Goal: Task Accomplishment & Management: Complete application form

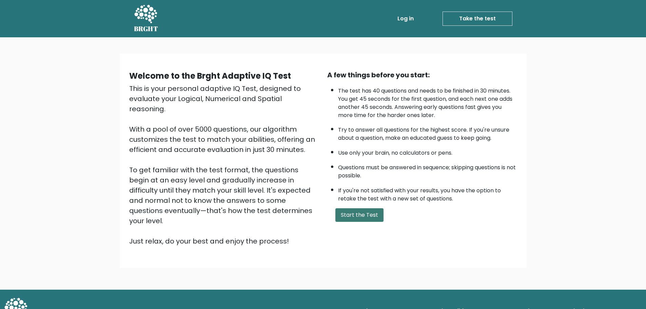
click at [356, 212] on button "Start the Test" at bounding box center [360, 215] width 48 height 14
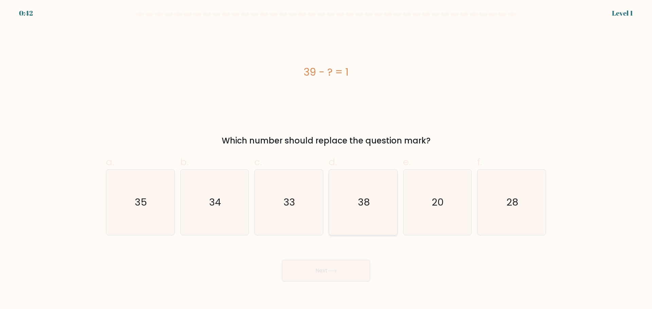
click at [381, 209] on icon "38" at bounding box center [362, 202] width 65 height 65
click at [326, 159] on input "d. 38" at bounding box center [326, 157] width 0 height 4
radio input "true"
click at [333, 272] on icon at bounding box center [331, 271] width 9 height 4
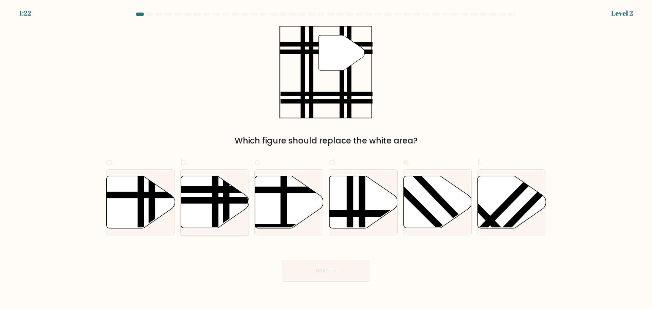
click at [211, 196] on icon at bounding box center [215, 202] width 68 height 52
click at [326, 159] on input "b." at bounding box center [326, 157] width 0 height 4
radio input "true"
click at [321, 270] on button "Next" at bounding box center [326, 271] width 88 height 22
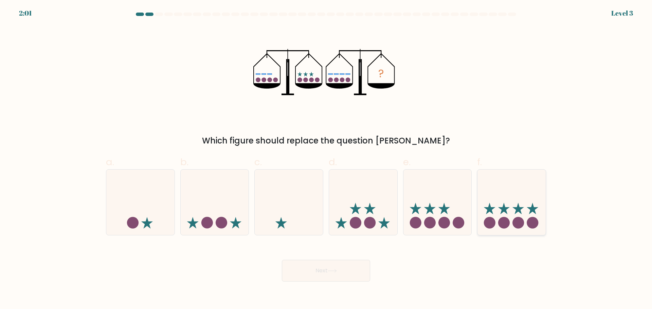
click at [525, 217] on icon at bounding box center [511, 202] width 68 height 56
click at [326, 159] on input "f." at bounding box center [326, 157] width 0 height 4
radio input "true"
click at [306, 272] on button "Next" at bounding box center [326, 271] width 88 height 22
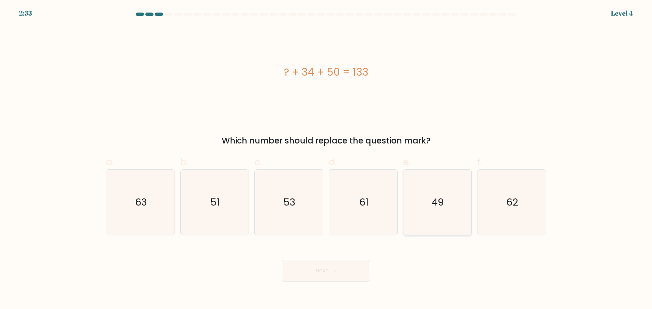
click at [439, 206] on text "49" at bounding box center [438, 202] width 12 height 14
click at [326, 159] on input "e. 49" at bounding box center [326, 157] width 0 height 4
radio input "true"
click at [359, 272] on button "Next" at bounding box center [326, 271] width 88 height 22
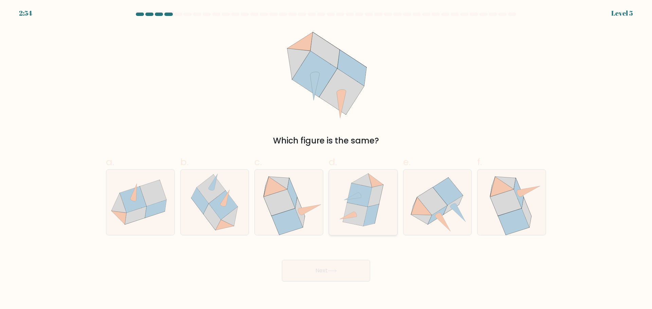
click at [373, 211] on icon at bounding box center [370, 215] width 15 height 22
click at [326, 159] on input "d." at bounding box center [326, 157] width 0 height 4
radio input "true"
click at [343, 263] on button "Next" at bounding box center [326, 271] width 88 height 22
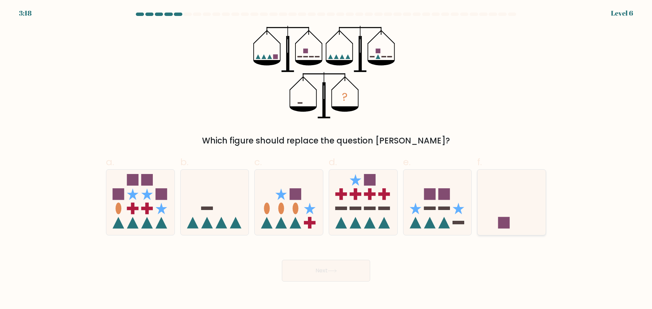
click at [514, 210] on icon at bounding box center [511, 202] width 68 height 56
click at [326, 159] on input "f." at bounding box center [326, 157] width 0 height 4
radio input "true"
click at [300, 271] on button "Next" at bounding box center [326, 271] width 88 height 22
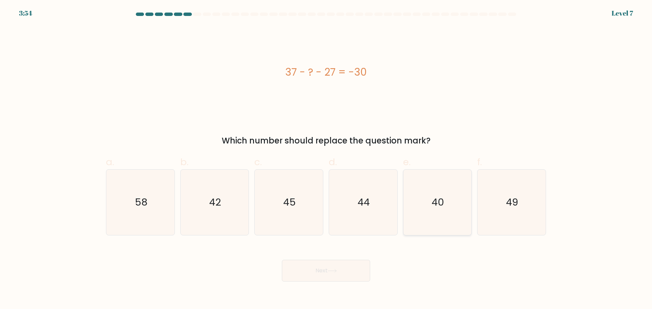
click at [416, 204] on icon "40" at bounding box center [436, 202] width 65 height 65
click at [326, 159] on input "e. 40" at bounding box center [326, 157] width 0 height 4
radio input "true"
click at [320, 279] on button "Next" at bounding box center [326, 271] width 88 height 22
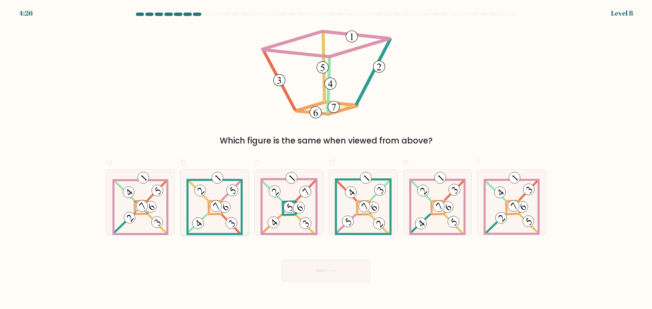
click at [211, 214] on 161 at bounding box center [214, 207] width 13 height 13
click at [326, 159] on input "b." at bounding box center [326, 157] width 0 height 4
radio input "true"
click at [509, 222] on icon at bounding box center [511, 202] width 56 height 65
click at [326, 159] on input "f." at bounding box center [326, 157] width 0 height 4
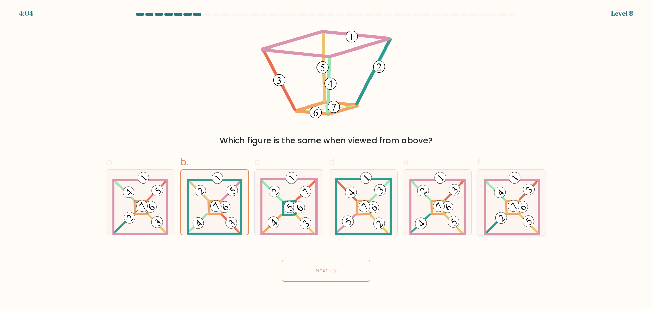
radio input "true"
click at [326, 269] on button "Next" at bounding box center [326, 271] width 88 height 22
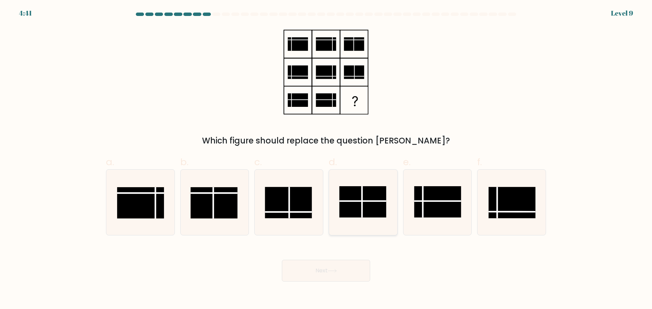
click at [359, 206] on rect at bounding box center [362, 201] width 47 height 31
click at [326, 159] on input "d." at bounding box center [326, 157] width 0 height 4
radio input "true"
click at [333, 266] on button "Next" at bounding box center [326, 271] width 88 height 22
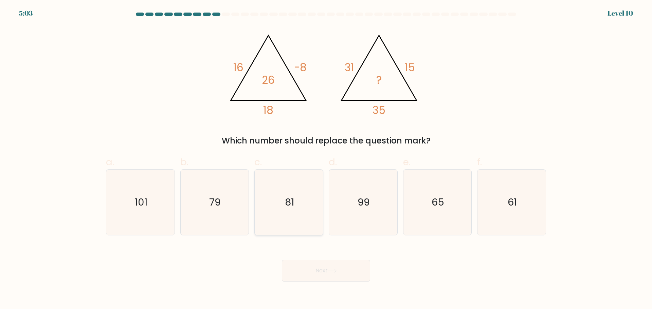
click at [278, 213] on icon "81" at bounding box center [288, 202] width 65 height 65
click at [326, 159] on input "c. 81" at bounding box center [326, 157] width 0 height 4
radio input "true"
click at [337, 275] on button "Next" at bounding box center [326, 271] width 88 height 22
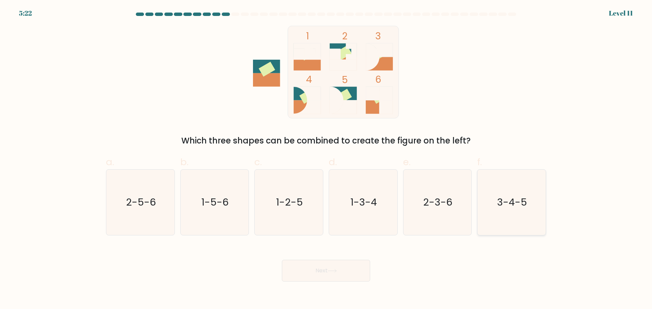
click at [510, 208] on text "3-4-5" at bounding box center [512, 202] width 30 height 14
click at [326, 159] on input "f. 3-4-5" at bounding box center [326, 157] width 0 height 4
radio input "true"
click at [342, 271] on button "Next" at bounding box center [326, 271] width 88 height 22
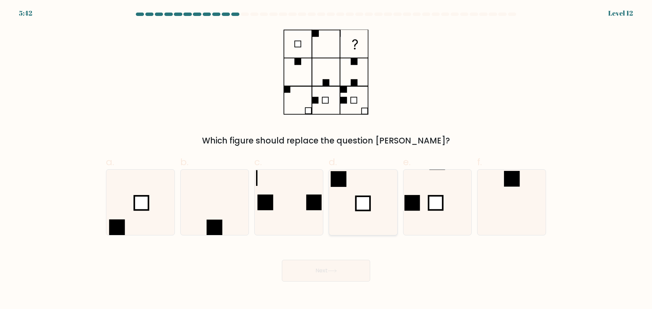
click at [350, 193] on icon at bounding box center [362, 202] width 65 height 65
click at [326, 159] on input "d." at bounding box center [326, 157] width 0 height 4
radio input "true"
click at [340, 270] on button "Next" at bounding box center [326, 271] width 88 height 22
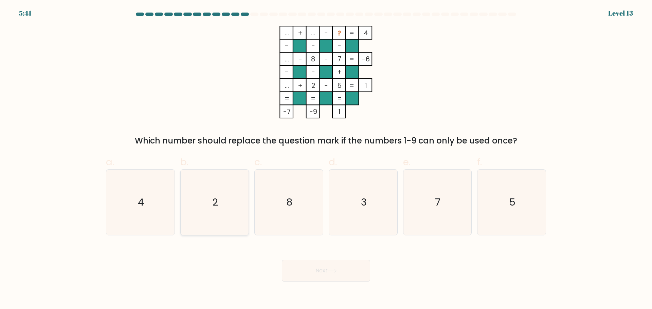
drag, startPoint x: 208, startPoint y: 220, endPoint x: 218, endPoint y: 204, distance: 19.5
click at [208, 220] on icon "2" at bounding box center [214, 202] width 65 height 65
click at [326, 159] on input "b. 2" at bounding box center [326, 157] width 0 height 4
radio input "true"
click at [369, 202] on icon "3" at bounding box center [362, 202] width 65 height 65
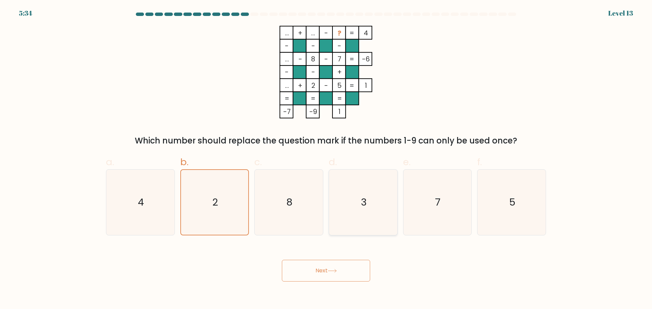
click at [326, 159] on input "d. 3" at bounding box center [326, 157] width 0 height 4
radio input "true"
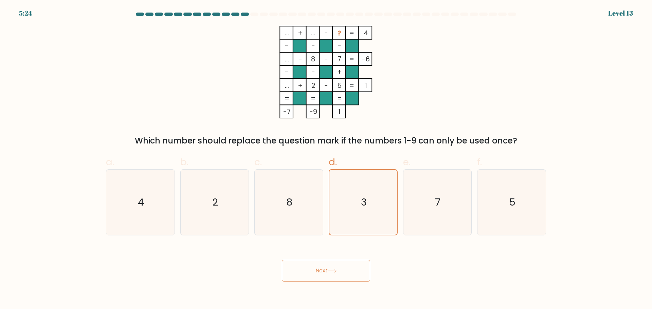
click at [350, 264] on button "Next" at bounding box center [326, 271] width 88 height 22
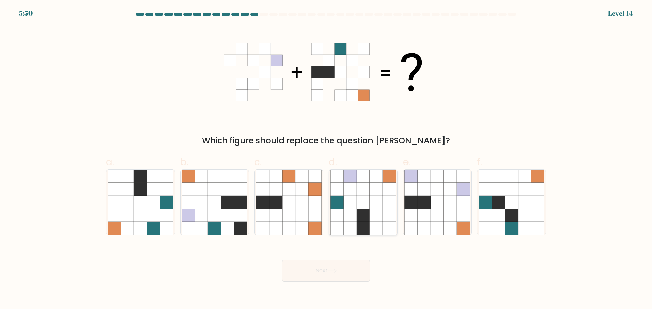
click at [364, 210] on icon at bounding box center [362, 215] width 13 height 13
click at [326, 159] on input "d." at bounding box center [326, 157] width 0 height 4
radio input "true"
click at [328, 282] on body "5:48 Level 14" at bounding box center [326, 154] width 652 height 309
click at [327, 270] on button "Next" at bounding box center [326, 271] width 88 height 22
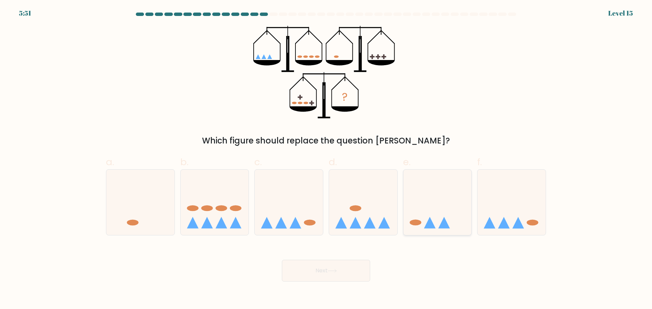
click at [432, 214] on icon at bounding box center [437, 202] width 68 height 56
click at [326, 159] on input "e." at bounding box center [326, 157] width 0 height 4
radio input "true"
click at [315, 272] on button "Next" at bounding box center [326, 271] width 88 height 22
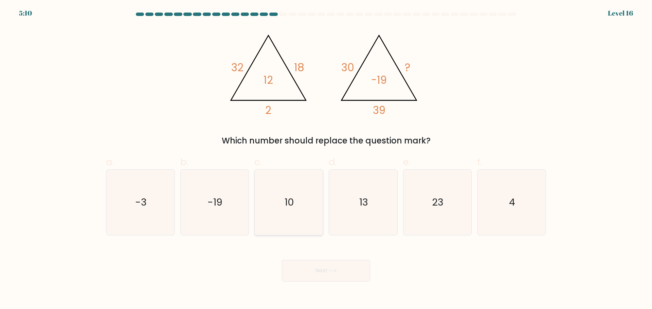
click at [289, 209] on icon "10" at bounding box center [288, 202] width 65 height 65
click at [326, 159] on input "c. 10" at bounding box center [326, 157] width 0 height 4
radio input "true"
click at [324, 265] on button "Next" at bounding box center [326, 271] width 88 height 22
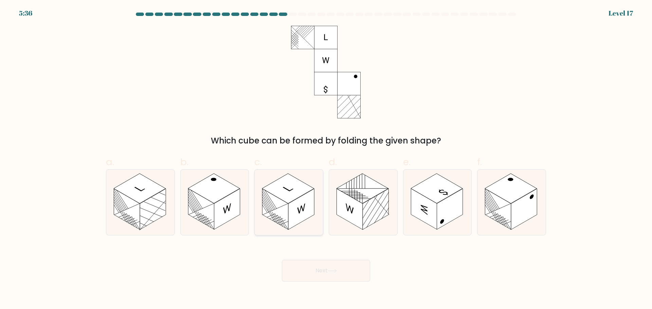
click at [289, 201] on rect at bounding box center [288, 188] width 52 height 30
click at [326, 159] on input "c." at bounding box center [326, 157] width 0 height 4
radio input "true"
click at [322, 278] on button "Next" at bounding box center [326, 271] width 88 height 22
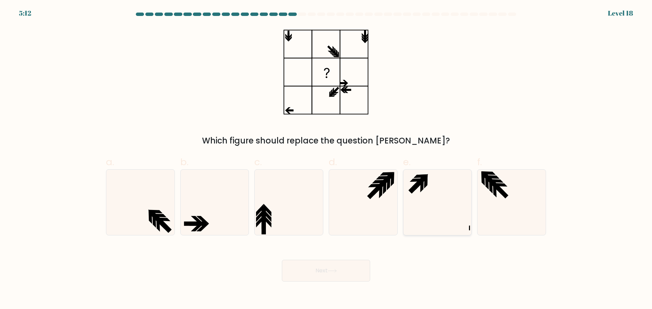
click at [421, 208] on icon at bounding box center [436, 202] width 65 height 65
click at [326, 159] on input "e." at bounding box center [326, 157] width 0 height 4
radio input "true"
click at [342, 275] on button "Next" at bounding box center [326, 271] width 88 height 22
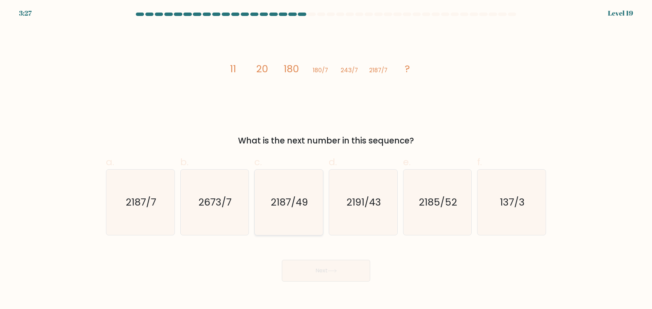
click at [304, 207] on text "2187/49" at bounding box center [289, 202] width 37 height 14
click at [326, 159] on input "c. 2187/49" at bounding box center [326, 157] width 0 height 4
radio input "true"
click at [317, 269] on button "Next" at bounding box center [326, 271] width 88 height 22
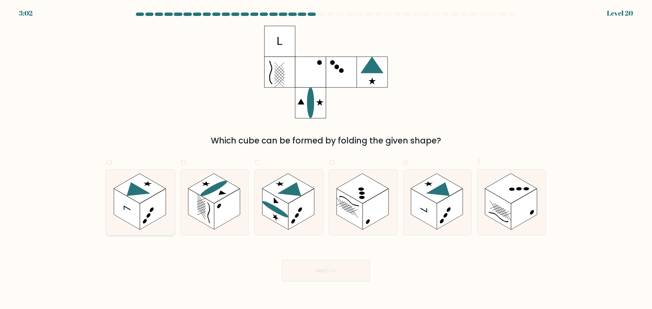
click at [143, 196] on rect at bounding box center [140, 188] width 52 height 30
click at [326, 159] on input "a." at bounding box center [326, 157] width 0 height 4
radio input "true"
click at [351, 276] on button "Next" at bounding box center [326, 271] width 88 height 22
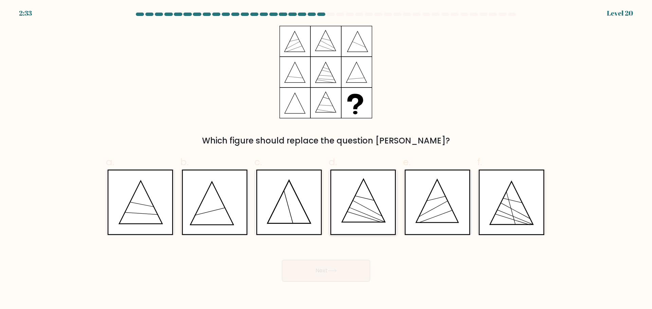
click at [351, 207] on icon at bounding box center [363, 202] width 66 height 65
click at [326, 159] on input "d." at bounding box center [326, 157] width 0 height 4
radio input "true"
click at [337, 272] on icon at bounding box center [331, 271] width 9 height 4
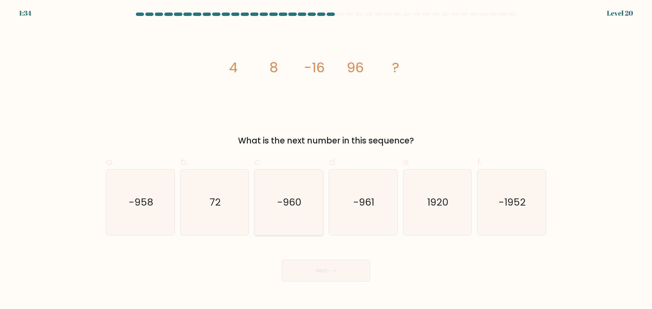
click at [298, 214] on icon "-960" at bounding box center [288, 202] width 65 height 65
click at [326, 159] on input "c. -960" at bounding box center [326, 157] width 0 height 4
radio input "true"
click at [339, 273] on button "Next" at bounding box center [326, 271] width 88 height 22
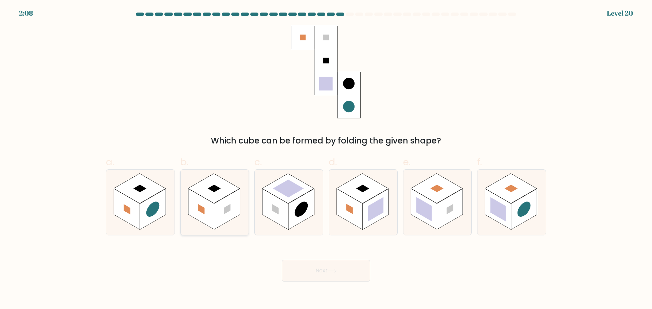
click at [214, 203] on rect at bounding box center [214, 188] width 52 height 30
click at [326, 159] on input "b." at bounding box center [326, 157] width 0 height 4
radio input "true"
click at [315, 266] on button "Next" at bounding box center [326, 271] width 88 height 22
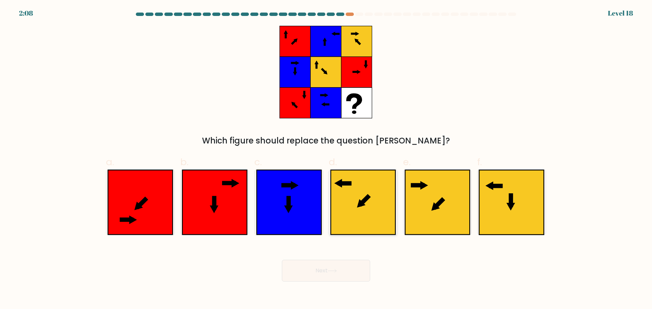
click at [355, 203] on icon at bounding box center [363, 202] width 64 height 64
click at [326, 159] on input "d." at bounding box center [326, 157] width 0 height 4
radio input "true"
click at [361, 267] on button "Next" at bounding box center [326, 271] width 88 height 22
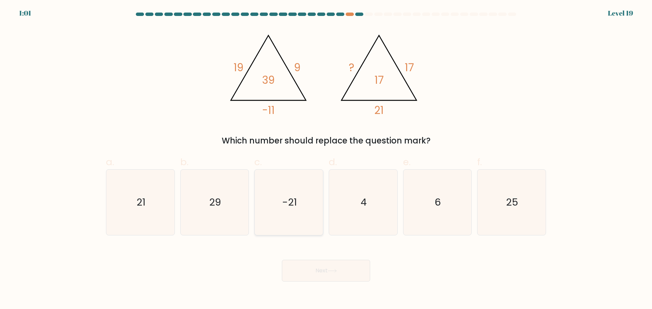
click at [293, 208] on text "-21" at bounding box center [289, 202] width 15 height 14
click at [326, 159] on input "c. -21" at bounding box center [326, 157] width 0 height 4
radio input "true"
click at [332, 265] on button "Next" at bounding box center [326, 271] width 88 height 22
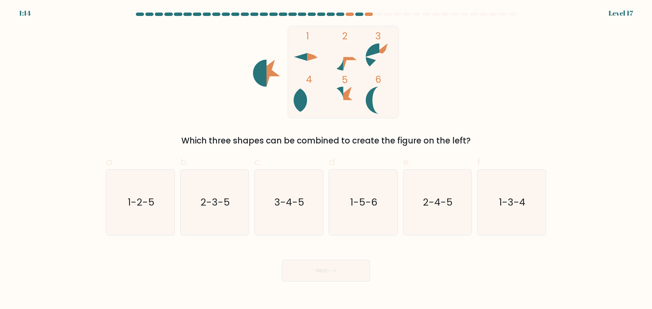
drag, startPoint x: 426, startPoint y: 218, endPoint x: 382, endPoint y: 282, distance: 77.3
click at [426, 218] on icon "2-4-5" at bounding box center [436, 202] width 65 height 65
click at [326, 159] on input "e. 2-4-5" at bounding box center [326, 157] width 0 height 4
radio input "true"
click at [324, 274] on button "Next" at bounding box center [326, 271] width 88 height 22
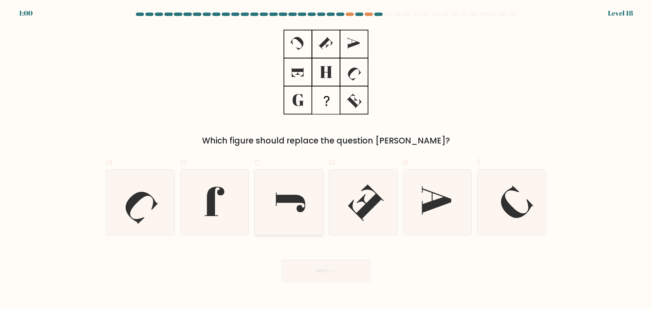
click at [270, 210] on icon at bounding box center [288, 202] width 65 height 65
click at [326, 159] on input "c." at bounding box center [326, 157] width 0 height 4
radio input "true"
click at [353, 277] on button "Next" at bounding box center [326, 271] width 88 height 22
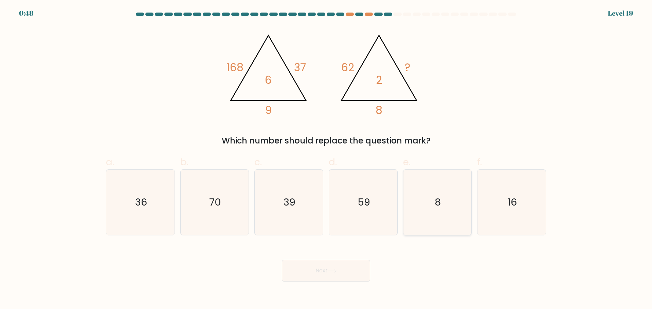
click at [444, 214] on icon "8" at bounding box center [436, 202] width 65 height 65
click at [326, 159] on input "e. 8" at bounding box center [326, 157] width 0 height 4
radio input "true"
click at [349, 280] on button "Next" at bounding box center [326, 271] width 88 height 22
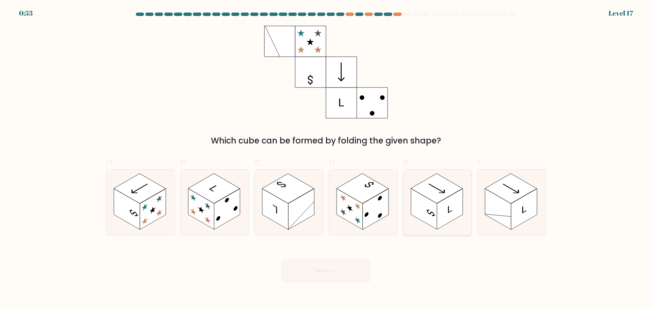
click at [469, 183] on icon at bounding box center [437, 202] width 68 height 65
click at [326, 159] on input "e." at bounding box center [326, 157] width 0 height 4
radio input "true"
click at [346, 276] on button "Next" at bounding box center [326, 271] width 88 height 22
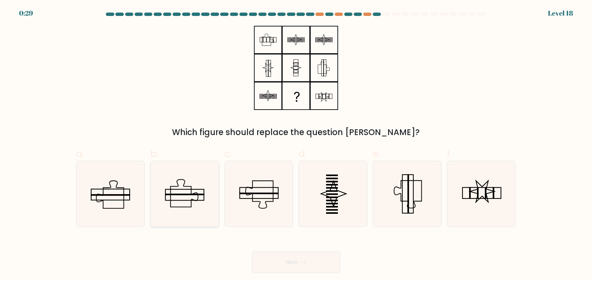
click at [180, 204] on icon at bounding box center [184, 193] width 65 height 65
click at [296, 145] on input "b." at bounding box center [296, 142] width 0 height 4
radio input "true"
click at [314, 260] on button "Next" at bounding box center [296, 262] width 88 height 22
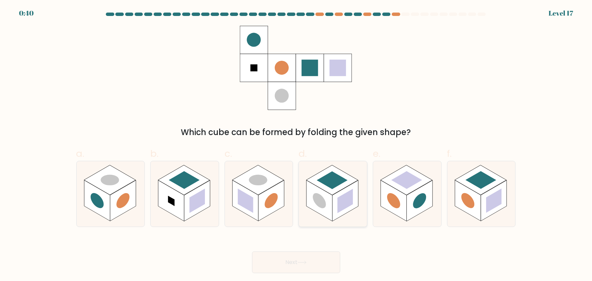
click at [316, 204] on circle at bounding box center [319, 200] width 13 height 21
click at [297, 145] on input "d." at bounding box center [296, 142] width 0 height 4
radio input "true"
click at [306, 261] on icon at bounding box center [302, 263] width 9 height 4
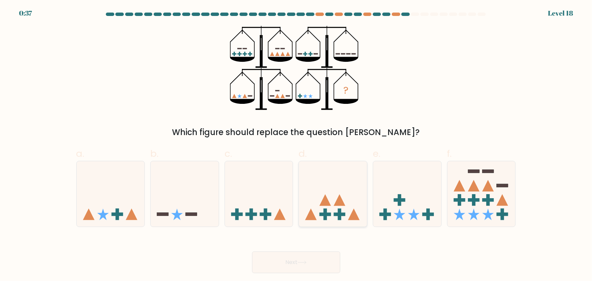
click at [335, 202] on icon at bounding box center [333, 194] width 68 height 56
click at [297, 145] on input "d." at bounding box center [296, 142] width 0 height 4
radio input "true"
click at [317, 220] on icon at bounding box center [333, 194] width 68 height 56
click at [297, 145] on input "d." at bounding box center [296, 142] width 0 height 4
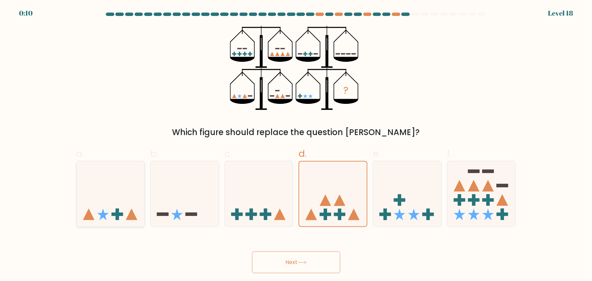
click at [99, 201] on icon at bounding box center [111, 194] width 68 height 56
click at [296, 145] on input "a." at bounding box center [296, 142] width 0 height 4
radio input "true"
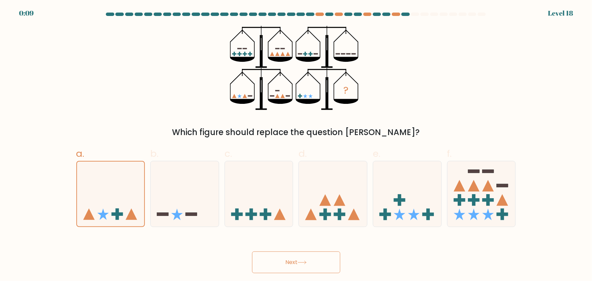
click at [289, 263] on button "Next" at bounding box center [296, 262] width 88 height 22
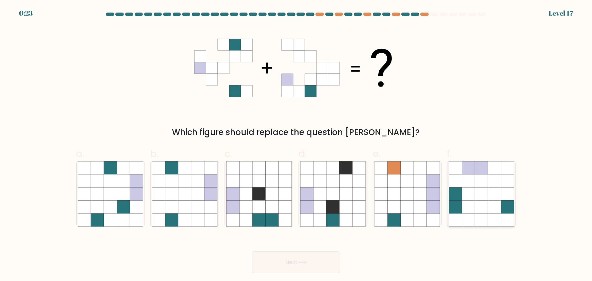
click at [490, 206] on icon at bounding box center [494, 206] width 13 height 13
click at [297, 145] on input "f." at bounding box center [296, 142] width 0 height 4
radio input "true"
drag, startPoint x: 293, startPoint y: 261, endPoint x: 293, endPoint y: 266, distance: 4.4
click at [293, 266] on button "Next" at bounding box center [296, 262] width 88 height 22
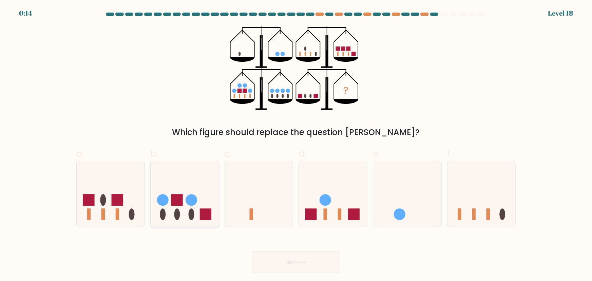
click at [194, 202] on circle at bounding box center [192, 200] width 12 height 12
click at [296, 145] on input "b." at bounding box center [296, 142] width 0 height 4
radio input "true"
click at [345, 218] on icon at bounding box center [333, 194] width 68 height 56
click at [297, 145] on input "d." at bounding box center [296, 142] width 0 height 4
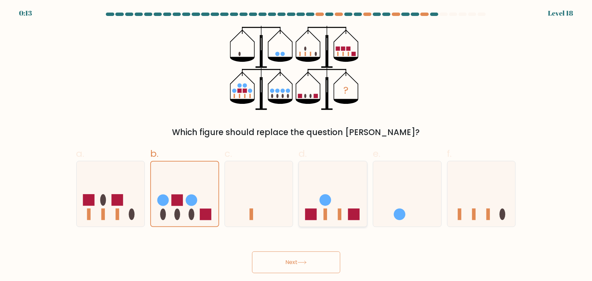
radio input "true"
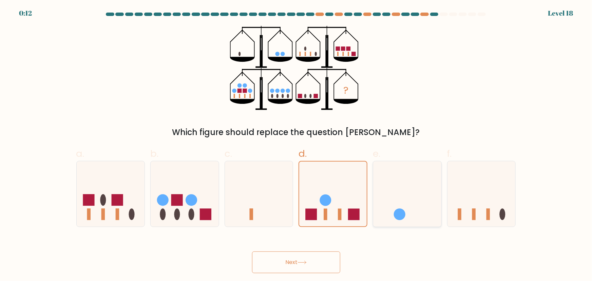
click at [402, 210] on circle at bounding box center [400, 215] width 12 height 12
click at [297, 145] on input "e." at bounding box center [296, 142] width 0 height 4
radio input "true"
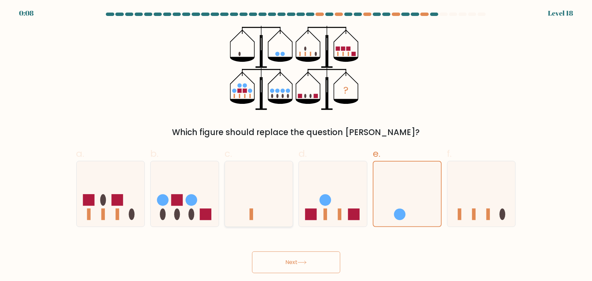
drag, startPoint x: 255, startPoint y: 210, endPoint x: 258, endPoint y: 209, distance: 3.5
click at [255, 210] on icon at bounding box center [259, 194] width 68 height 56
click at [296, 145] on input "c." at bounding box center [296, 142] width 0 height 4
radio input "true"
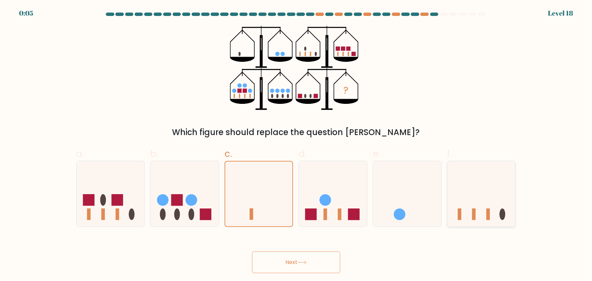
click at [504, 207] on icon at bounding box center [482, 194] width 68 height 56
click at [297, 145] on input "f." at bounding box center [296, 142] width 0 height 4
radio input "true"
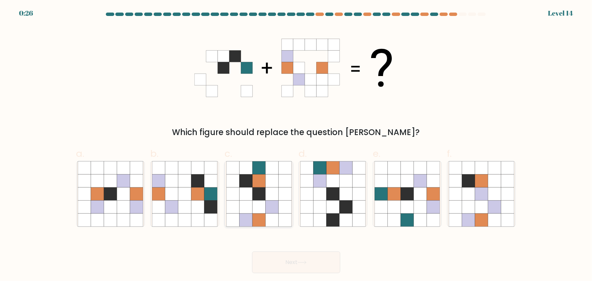
click at [258, 163] on icon at bounding box center [258, 167] width 13 height 13
click at [296, 145] on input "c." at bounding box center [296, 142] width 0 height 4
radio input "true"
click at [276, 264] on button "Next" at bounding box center [296, 262] width 88 height 22
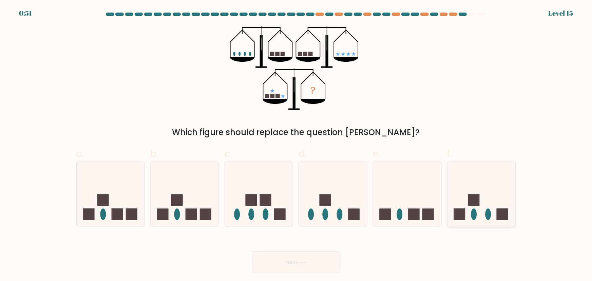
click at [467, 192] on icon at bounding box center [482, 194] width 68 height 56
click at [297, 145] on input "f." at bounding box center [296, 142] width 0 height 4
radio input "true"
click at [299, 257] on button "Next" at bounding box center [296, 262] width 88 height 22
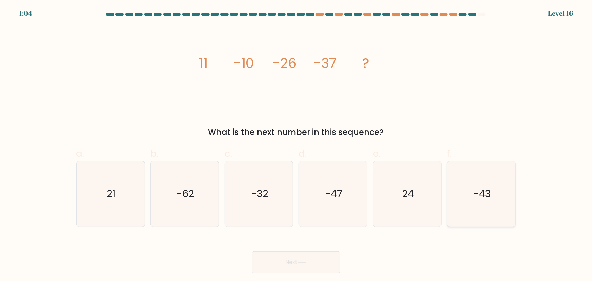
click at [483, 202] on icon "-43" at bounding box center [481, 193] width 65 height 65
click at [297, 145] on input "f. -43" at bounding box center [296, 142] width 0 height 4
radio input "true"
click at [309, 268] on button "Next" at bounding box center [296, 262] width 88 height 22
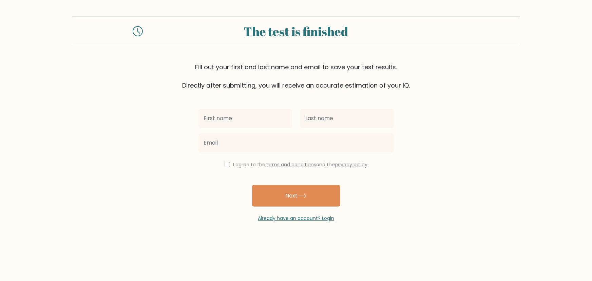
drag, startPoint x: 223, startPoint y: 118, endPoint x: 225, endPoint y: 121, distance: 3.7
click at [223, 118] on input "text" at bounding box center [246, 118] width 94 height 19
type input "Maroun"
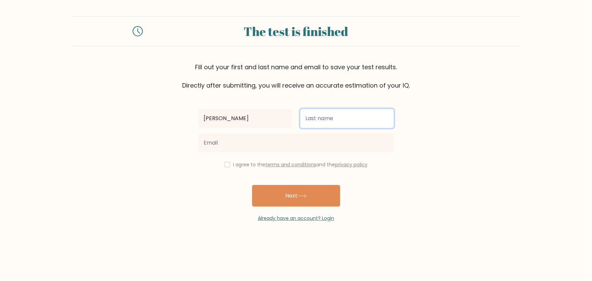
drag, startPoint x: 328, startPoint y: 117, endPoint x: 331, endPoint y: 127, distance: 9.9
click at [328, 117] on input "text" at bounding box center [347, 118] width 94 height 19
type input "EL Khoury"
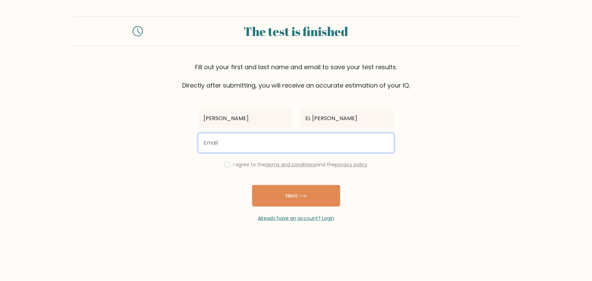
drag, startPoint x: 301, startPoint y: 146, endPoint x: 304, endPoint y: 152, distance: 7.0
click at [301, 146] on input "email" at bounding box center [296, 142] width 195 height 19
type input "maroun.khouryel4@gmail.com"
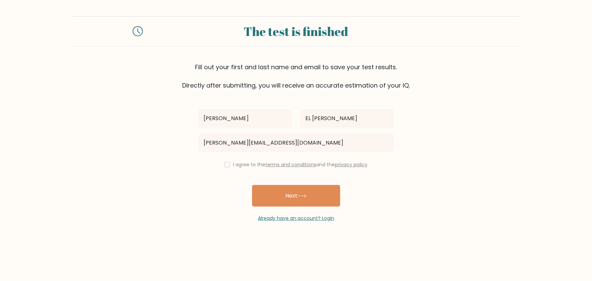
click at [249, 163] on label "I agree to the terms and conditions and the privacy policy" at bounding box center [300, 164] width 134 height 7
click at [228, 165] on input "checkbox" at bounding box center [227, 164] width 5 height 5
checkbox input "true"
click at [290, 197] on button "Next" at bounding box center [296, 196] width 88 height 22
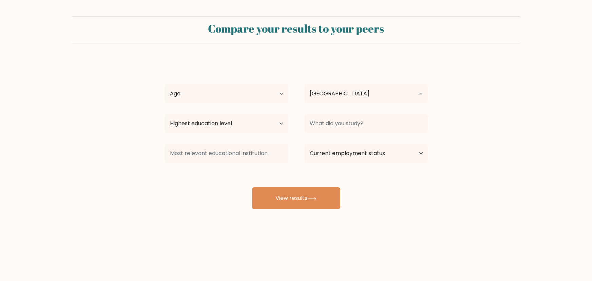
select select "CY"
click at [274, 92] on select "Age Under 18 years old 18-24 years old 25-34 years old 35-44 years old 45-54 ye…" at bounding box center [227, 93] width 124 height 19
select select "25_34"
click at [165, 84] on select "Age Under 18 years old 18-24 years old 25-34 years old 35-44 years old 45-54 ye…" at bounding box center [227, 93] width 124 height 19
click at [269, 123] on select "Highest education level No schooling Primary Lower Secondary Upper Secondary Oc…" at bounding box center [227, 123] width 124 height 19
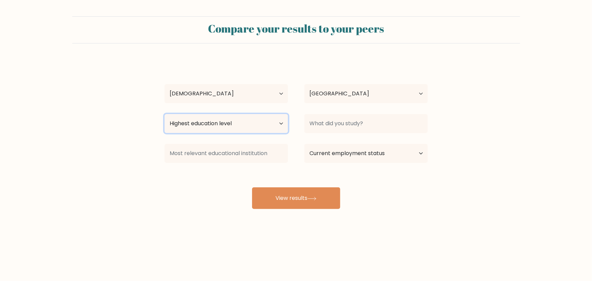
select select "bachelors_degree"
click at [165, 114] on select "Highest education level No schooling Primary Lower Secondary Upper Secondary Oc…" at bounding box center [227, 123] width 124 height 19
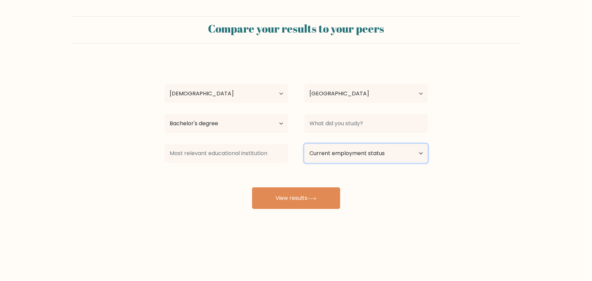
click at [360, 156] on select "Current employment status Employed Student Retired Other / prefer not to answer" at bounding box center [366, 153] width 124 height 19
select select "employed"
click at [304, 144] on select "Current employment status Employed Student Retired Other / prefer not to answer" at bounding box center [366, 153] width 124 height 19
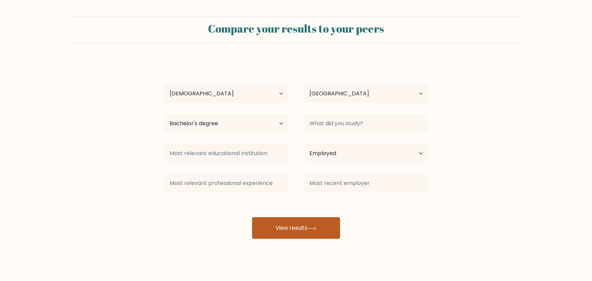
click at [308, 230] on button "View results" at bounding box center [296, 228] width 88 height 22
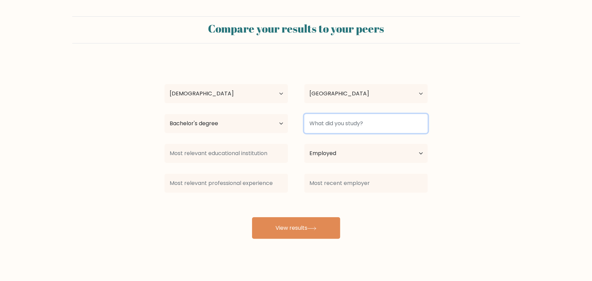
click at [355, 124] on input at bounding box center [366, 123] width 124 height 19
type input "Engineer"
click at [252, 217] on button "View results" at bounding box center [296, 228] width 88 height 22
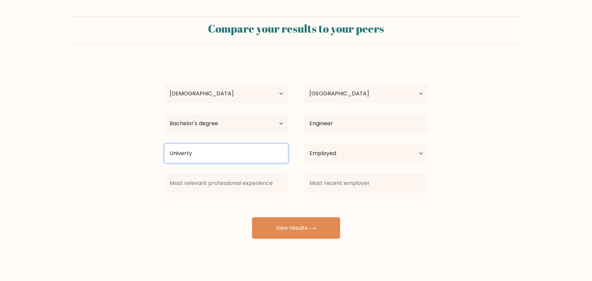
type input "Univerty"
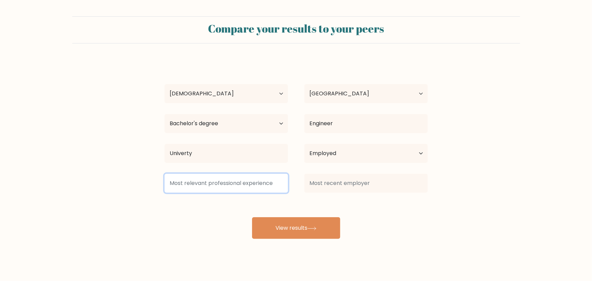
click at [187, 188] on input at bounding box center [227, 183] width 124 height 19
type input "c"
type input "Consultant"
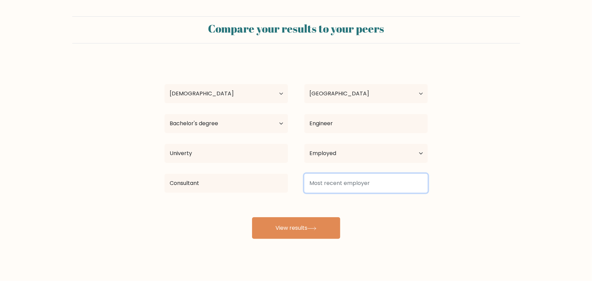
click at [382, 181] on input at bounding box center [366, 183] width 124 height 19
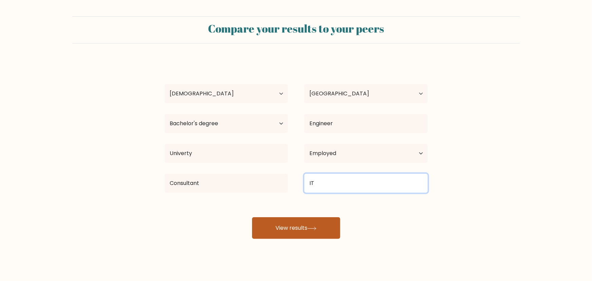
type input "IT"
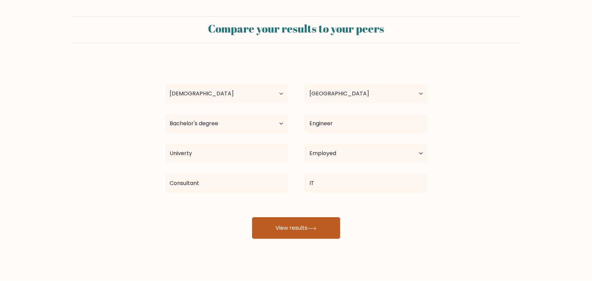
click at [303, 230] on button "View results" at bounding box center [296, 228] width 88 height 22
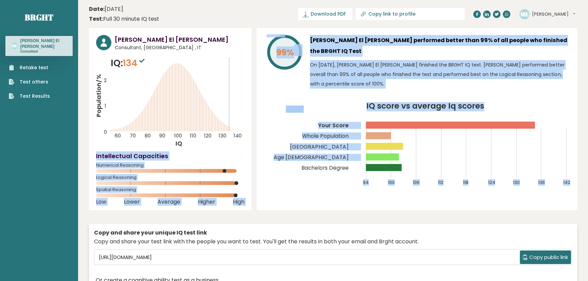
drag, startPoint x: 233, startPoint y: 132, endPoint x: 261, endPoint y: 139, distance: 28.0
click at [261, 139] on div "[PERSON_NAME] El [PERSON_NAME] Consultant, [GEOGRAPHIC_DATA] , IT IQ: 134 Popul…" at bounding box center [333, 160] width 488 height 265
click at [254, 137] on div "[PERSON_NAME] El [PERSON_NAME] Consultant, [GEOGRAPHIC_DATA] , IT IQ: 134 Popul…" at bounding box center [333, 160] width 488 height 265
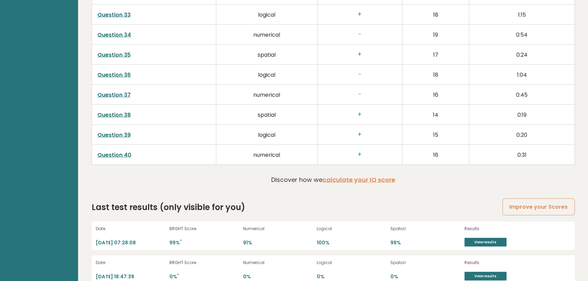
scroll to position [1761, 0]
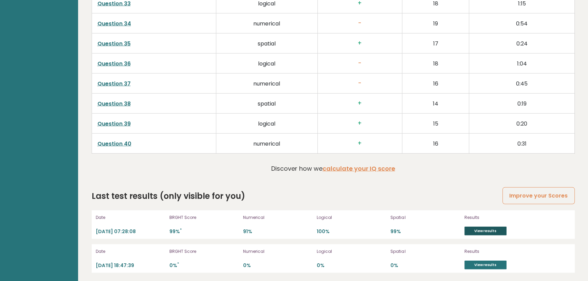
click at [486, 233] on link "View results" at bounding box center [485, 231] width 42 height 9
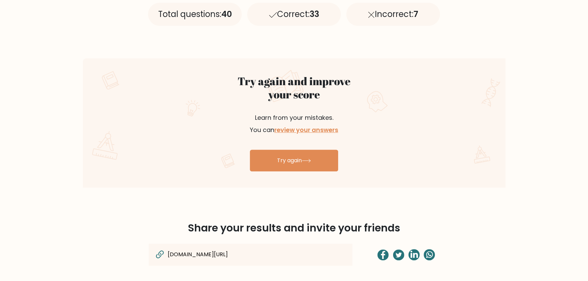
scroll to position [247, 0]
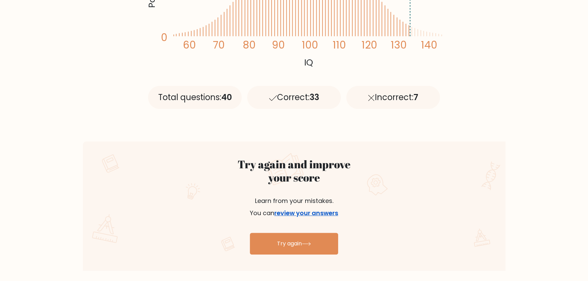
click at [306, 214] on link "review your answers" at bounding box center [306, 213] width 64 height 8
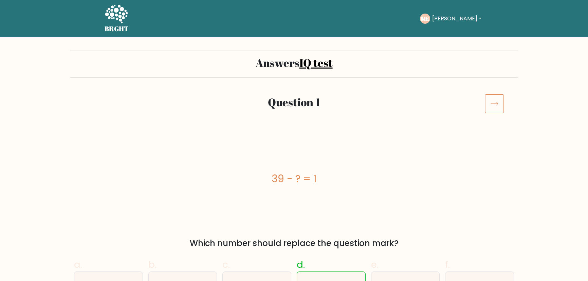
drag, startPoint x: 417, startPoint y: 219, endPoint x: 412, endPoint y: -37, distance: 255.9
click at [496, 104] on icon at bounding box center [494, 103] width 19 height 19
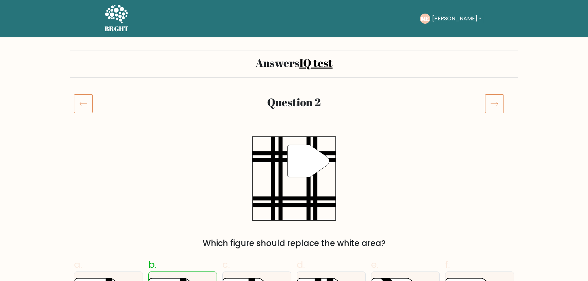
click at [494, 100] on icon at bounding box center [494, 103] width 19 height 19
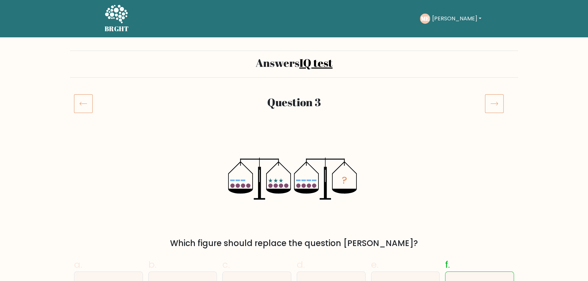
click at [499, 100] on icon at bounding box center [494, 103] width 19 height 19
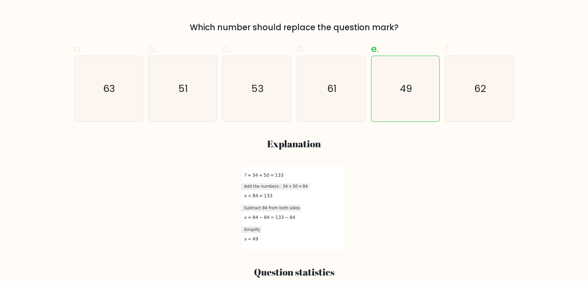
scroll to position [31, 0]
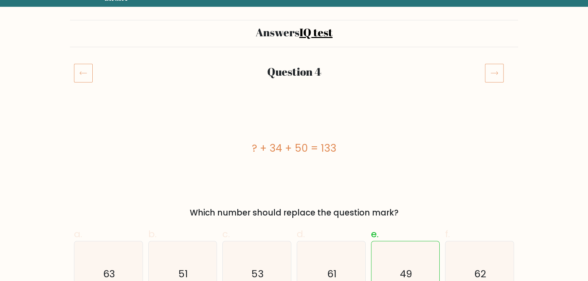
click at [496, 71] on icon at bounding box center [494, 72] width 19 height 19
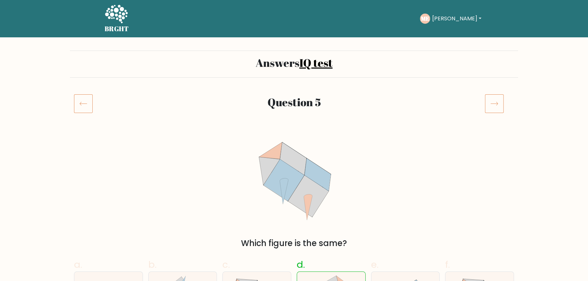
click at [491, 99] on icon at bounding box center [494, 103] width 19 height 19
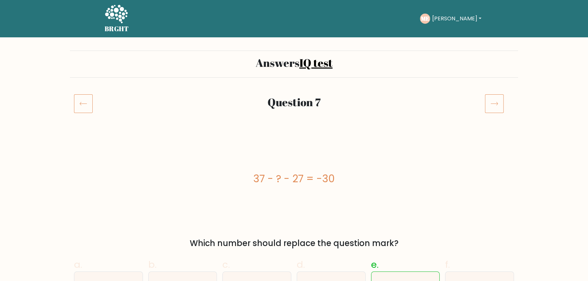
click at [492, 98] on icon at bounding box center [494, 103] width 19 height 19
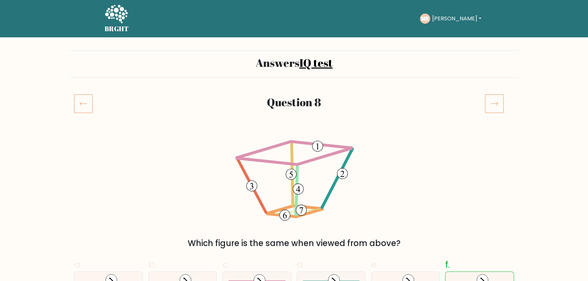
click at [498, 105] on icon at bounding box center [494, 103] width 19 height 19
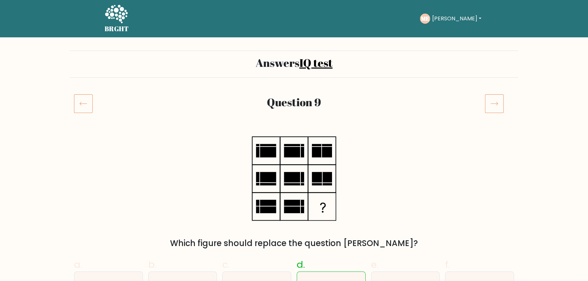
click at [496, 103] on icon at bounding box center [494, 103] width 19 height 19
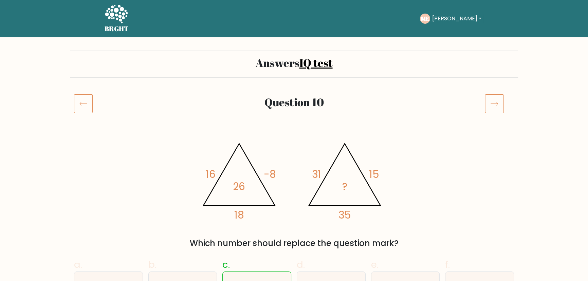
click at [496, 103] on icon at bounding box center [494, 103] width 19 height 19
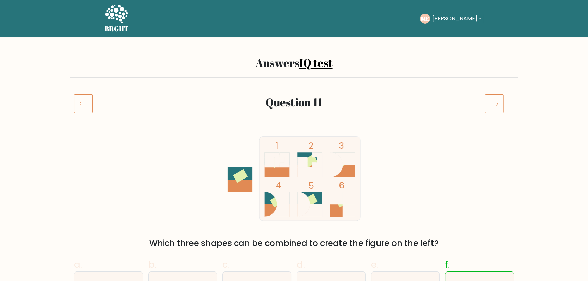
click at [496, 103] on icon at bounding box center [494, 103] width 19 height 19
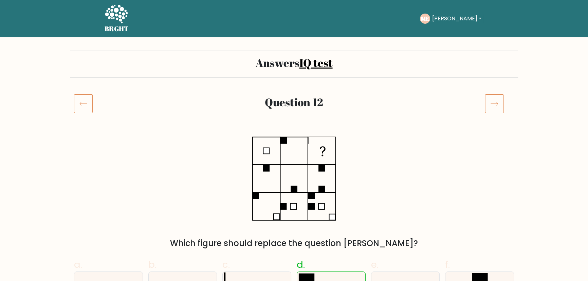
click at [496, 101] on icon at bounding box center [494, 103] width 19 height 19
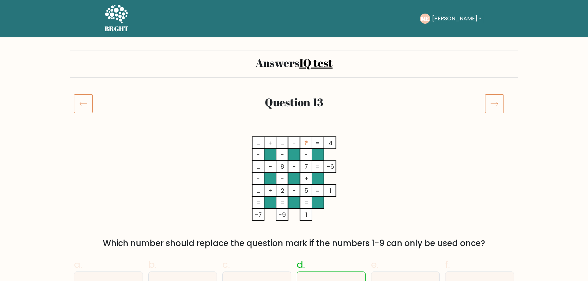
click at [496, 101] on icon at bounding box center [494, 103] width 19 height 19
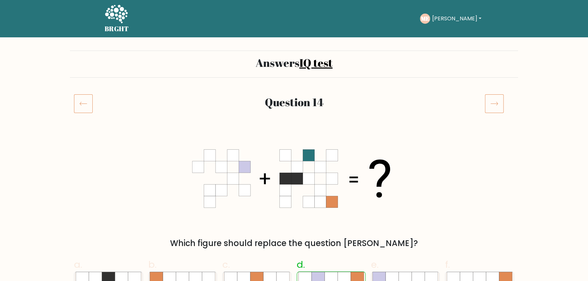
click at [496, 99] on icon at bounding box center [494, 103] width 19 height 19
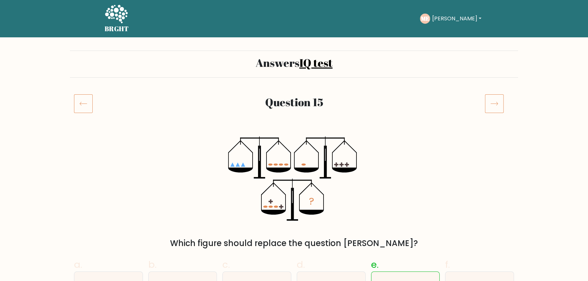
click at [496, 99] on icon at bounding box center [494, 103] width 19 height 19
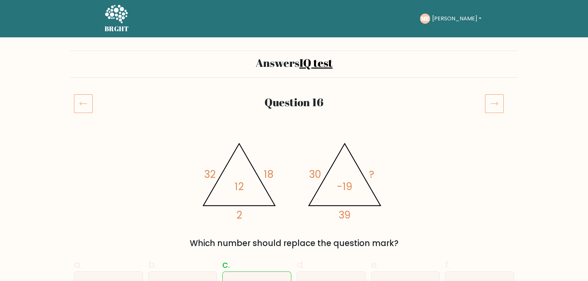
click at [496, 99] on icon at bounding box center [494, 103] width 19 height 19
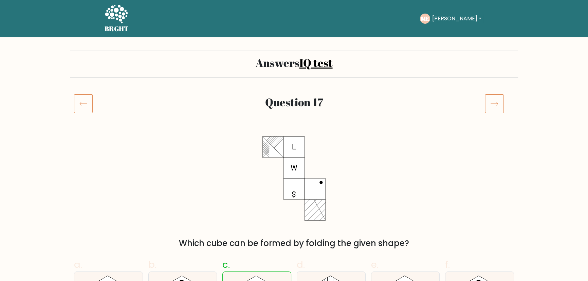
click at [496, 99] on icon at bounding box center [494, 103] width 19 height 19
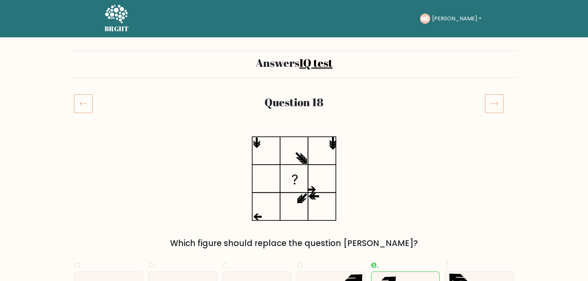
click at [496, 99] on icon at bounding box center [494, 103] width 19 height 19
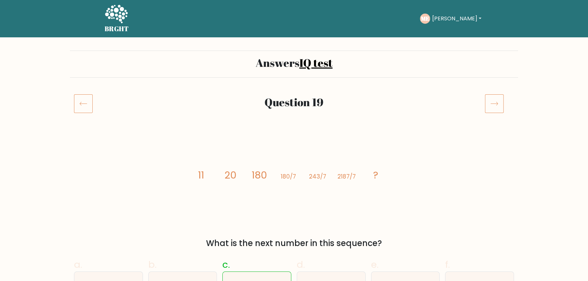
click at [496, 99] on icon at bounding box center [494, 103] width 19 height 19
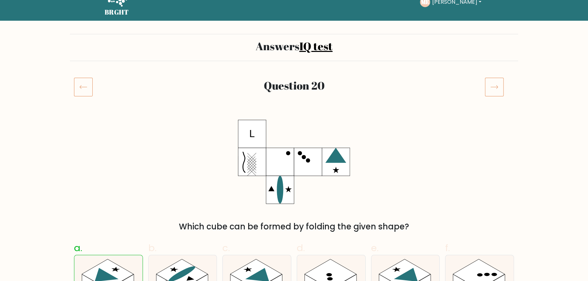
scroll to position [31, 0]
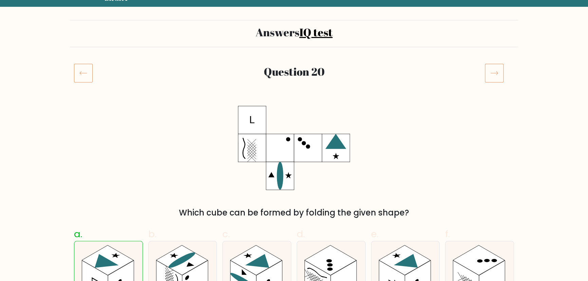
click at [492, 71] on icon at bounding box center [494, 72] width 19 height 19
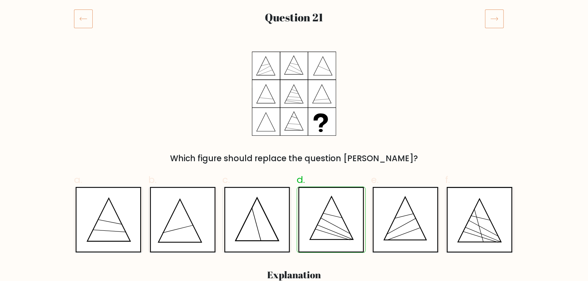
scroll to position [92, 0]
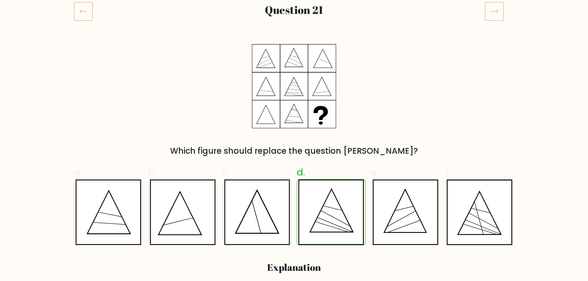
click at [487, 18] on icon at bounding box center [494, 11] width 19 height 19
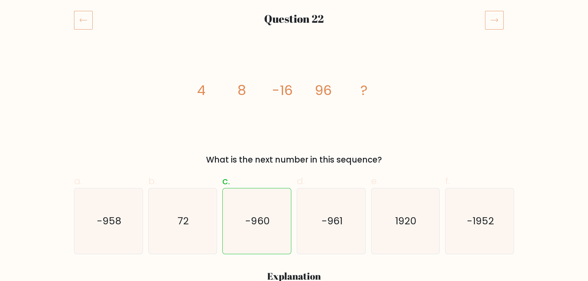
scroll to position [92, 0]
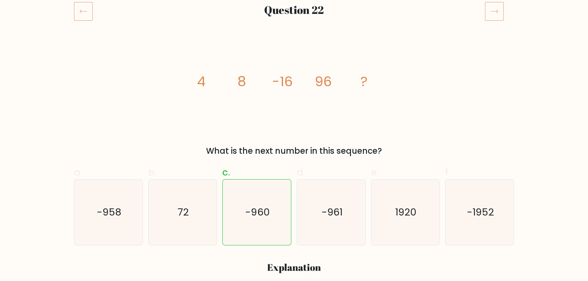
click at [499, 12] on icon at bounding box center [494, 11] width 19 height 19
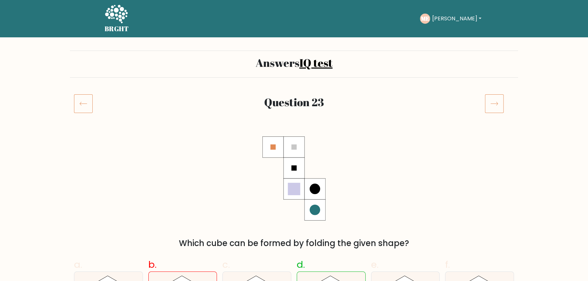
click at [495, 108] on icon at bounding box center [494, 103] width 19 height 19
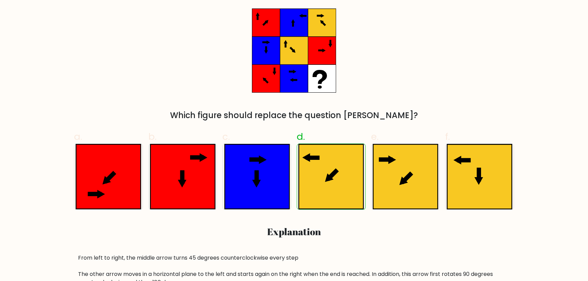
scroll to position [61, 0]
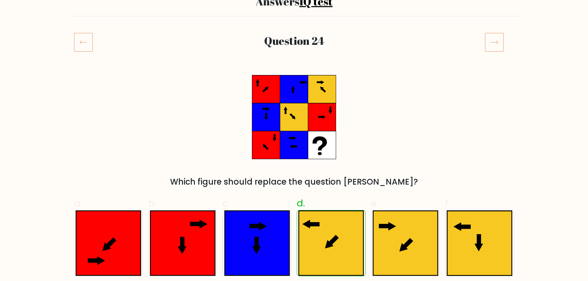
click at [495, 46] on icon at bounding box center [494, 42] width 19 height 19
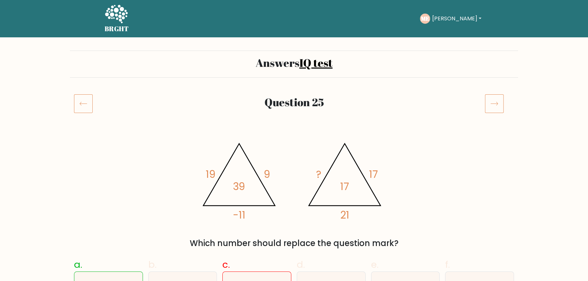
drag, startPoint x: 434, startPoint y: 172, endPoint x: 427, endPoint y: 12, distance: 160.0
click at [500, 104] on icon at bounding box center [494, 103] width 19 height 19
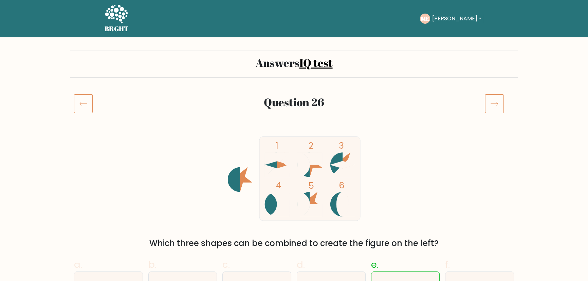
click at [497, 101] on icon at bounding box center [494, 103] width 19 height 19
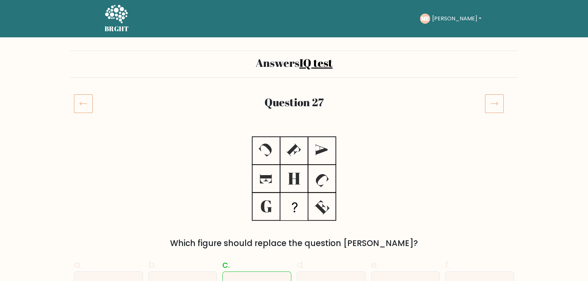
click at [494, 109] on icon at bounding box center [494, 103] width 19 height 19
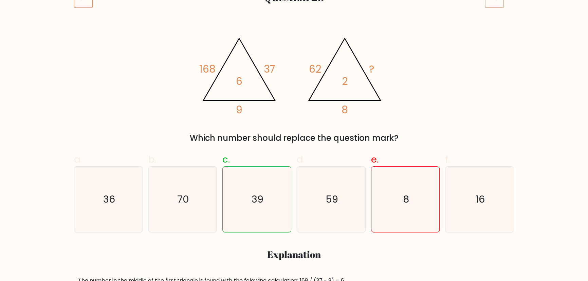
scroll to position [61, 0]
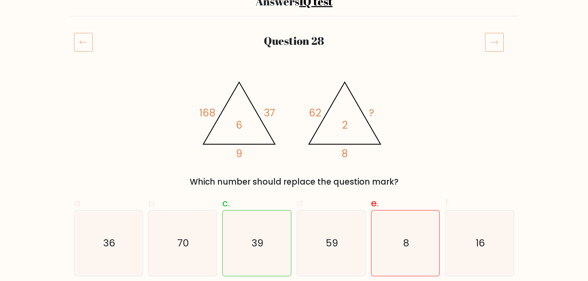
click at [486, 43] on icon at bounding box center [494, 42] width 19 height 19
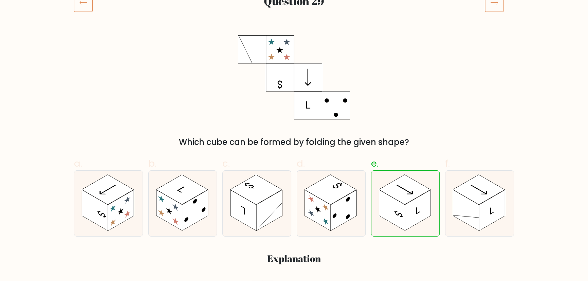
scroll to position [31, 0]
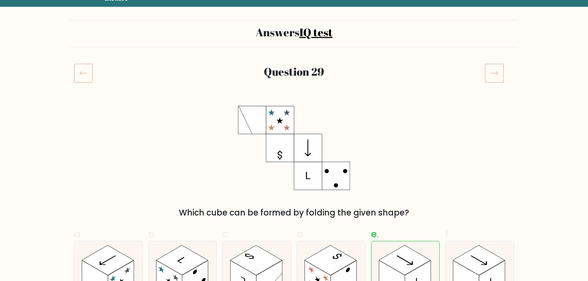
click at [485, 75] on icon at bounding box center [494, 72] width 19 height 19
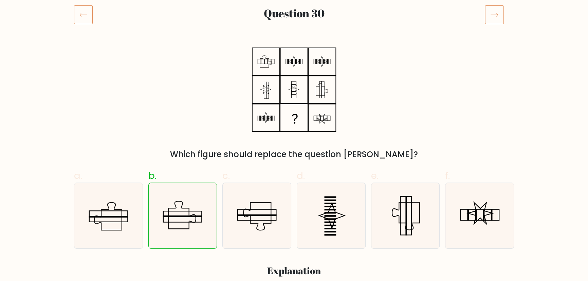
scroll to position [31, 0]
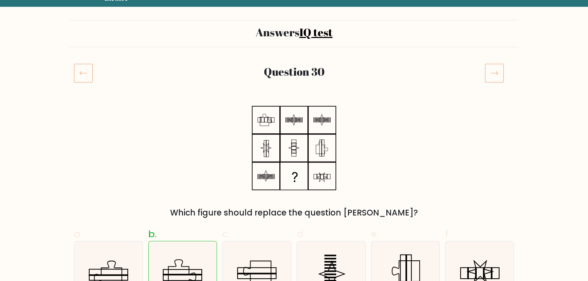
click at [502, 75] on icon at bounding box center [494, 72] width 19 height 19
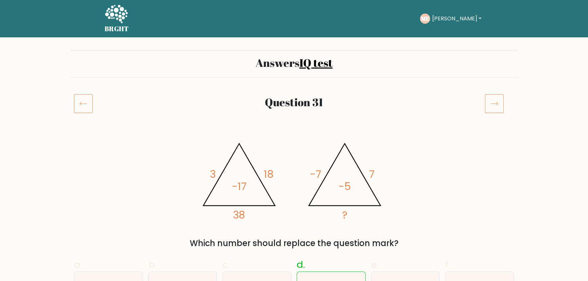
click at [500, 105] on icon at bounding box center [494, 103] width 19 height 19
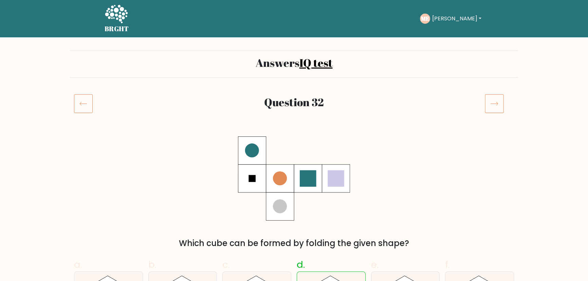
click at [500, 108] on icon at bounding box center [494, 103] width 19 height 19
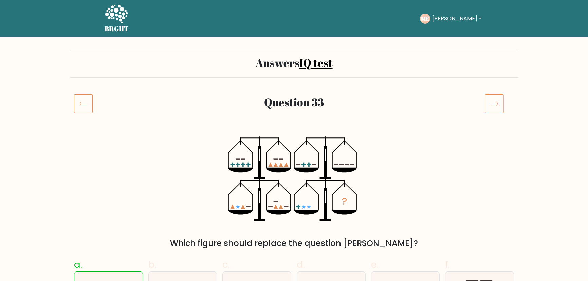
click at [494, 107] on icon at bounding box center [494, 103] width 19 height 19
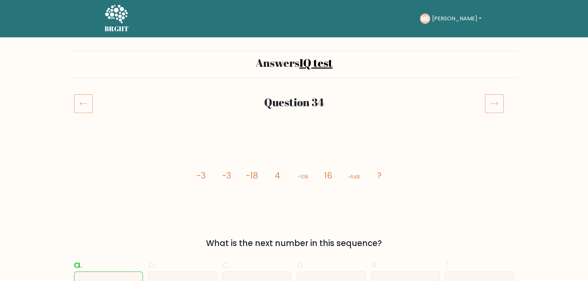
click at [501, 105] on icon at bounding box center [494, 103] width 19 height 19
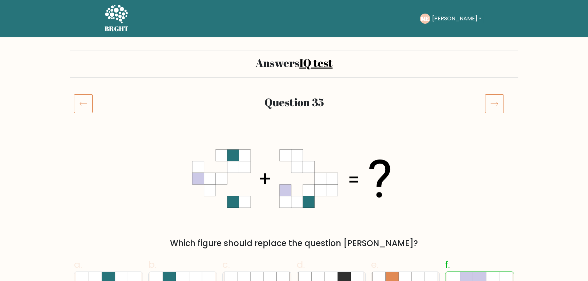
click at [492, 102] on icon at bounding box center [494, 103] width 19 height 19
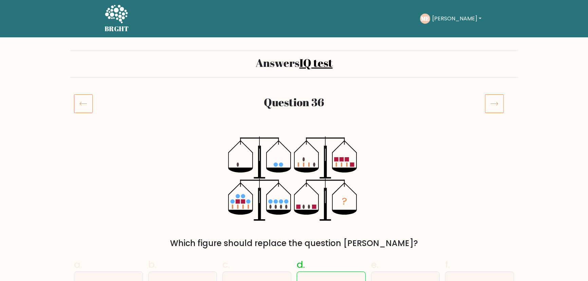
click at [500, 105] on icon at bounding box center [494, 103] width 19 height 19
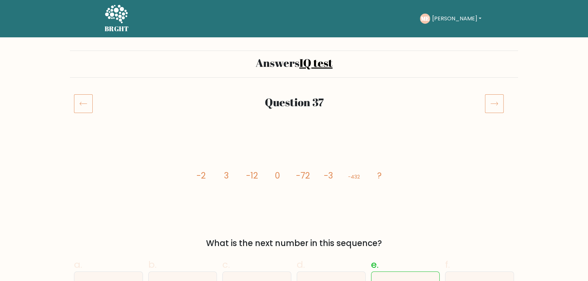
click at [493, 107] on icon at bounding box center [494, 103] width 19 height 19
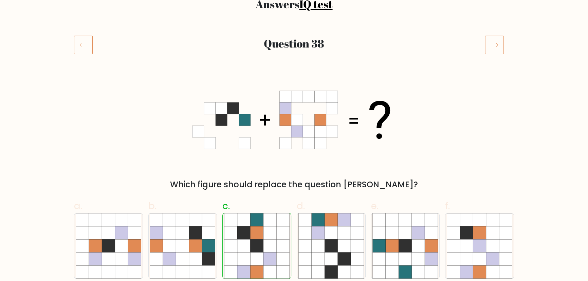
scroll to position [92, 0]
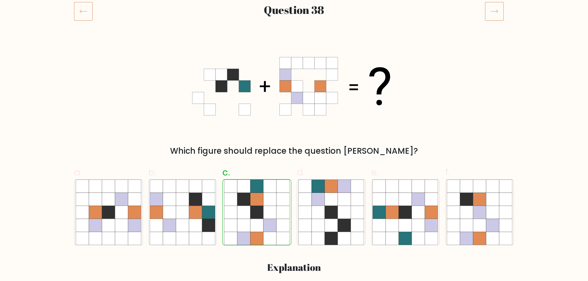
click at [492, 16] on icon at bounding box center [494, 11] width 19 height 19
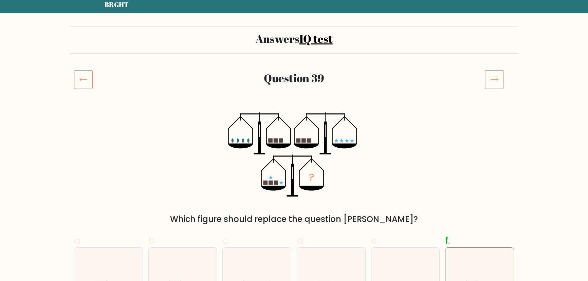
scroll to position [61, 0]
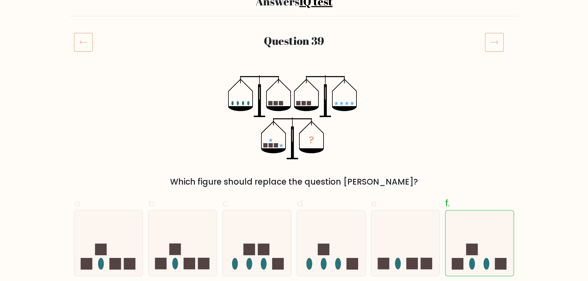
click at [494, 43] on icon at bounding box center [494, 42] width 19 height 19
